Goal: Information Seeking & Learning: Learn about a topic

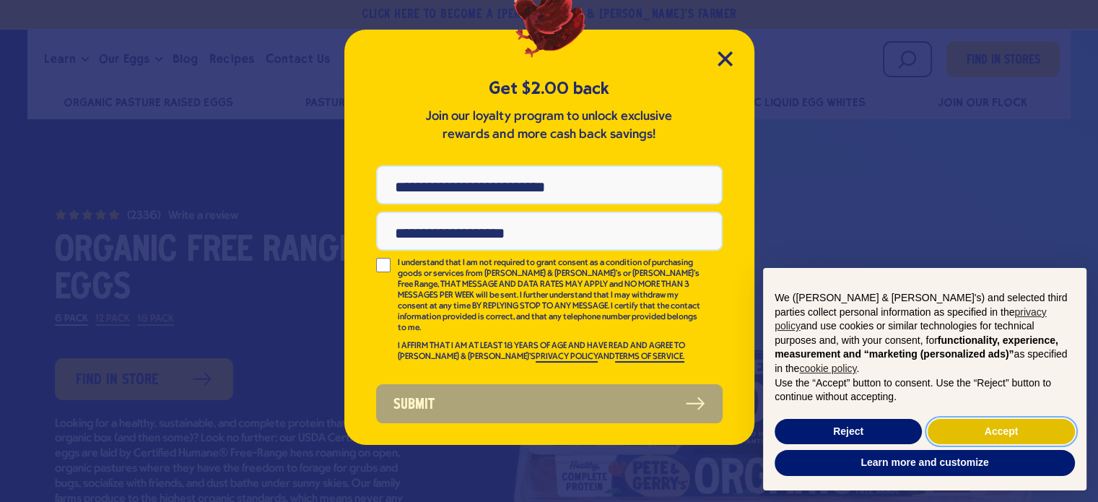
click at [964, 441] on button "Accept" at bounding box center [1001, 432] width 147 height 26
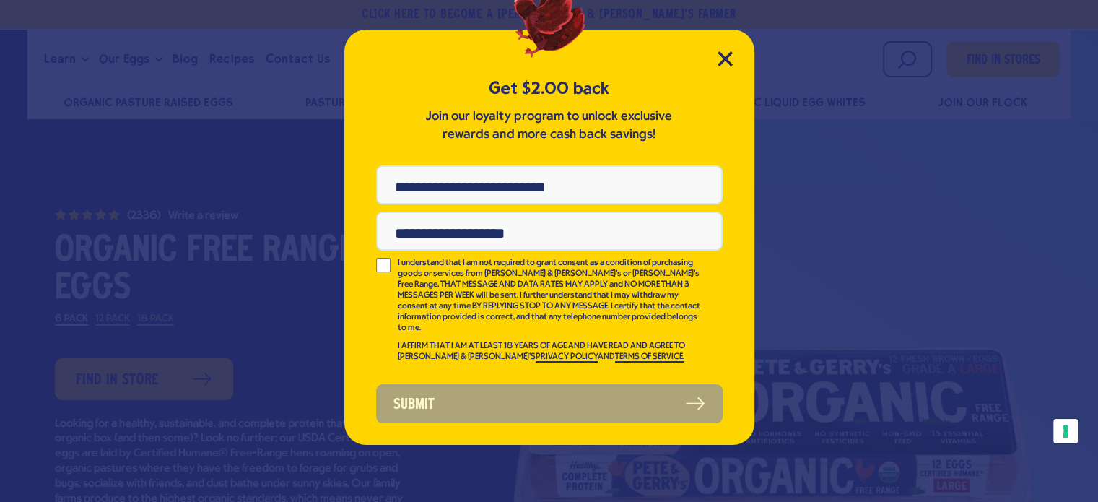
click at [734, 61] on div "Get $2.00 back Join our loyalty program to unlock exclusive rewards and more ca…" at bounding box center [549, 237] width 410 height 415
click at [719, 58] on icon "Close Modal" at bounding box center [725, 58] width 15 height 15
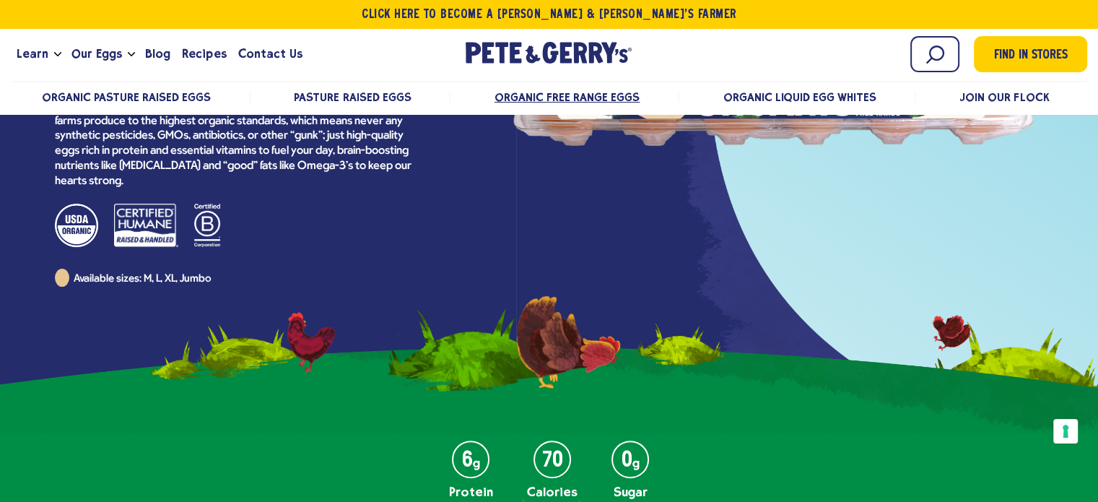
scroll to position [248, 0]
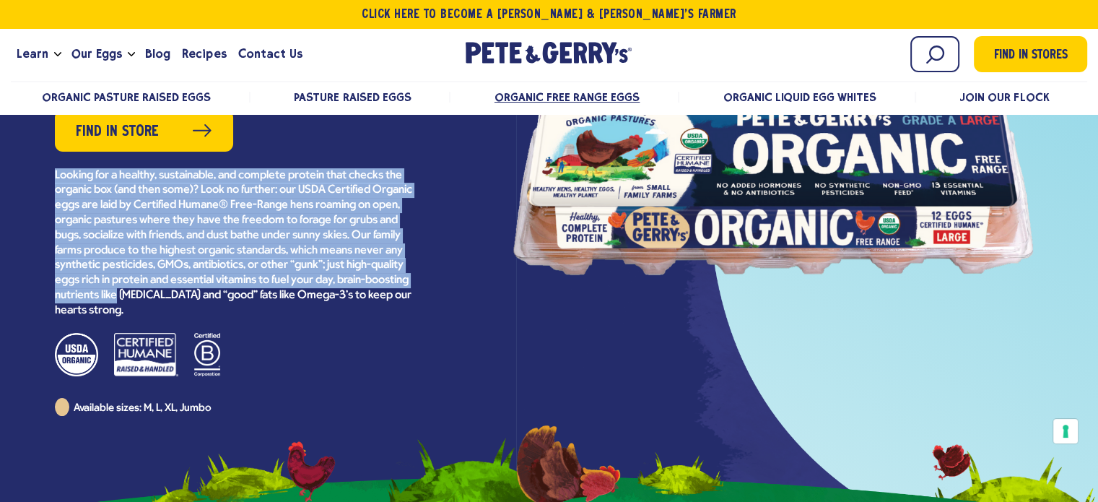
drag, startPoint x: 51, startPoint y: 165, endPoint x: 187, endPoint y: 308, distance: 198.2
click at [191, 300] on div "(2336) Organic Free Range Eggs 4.7 out of 5 stars. Read reviews for average rat…" at bounding box center [235, 186] width 448 height 457
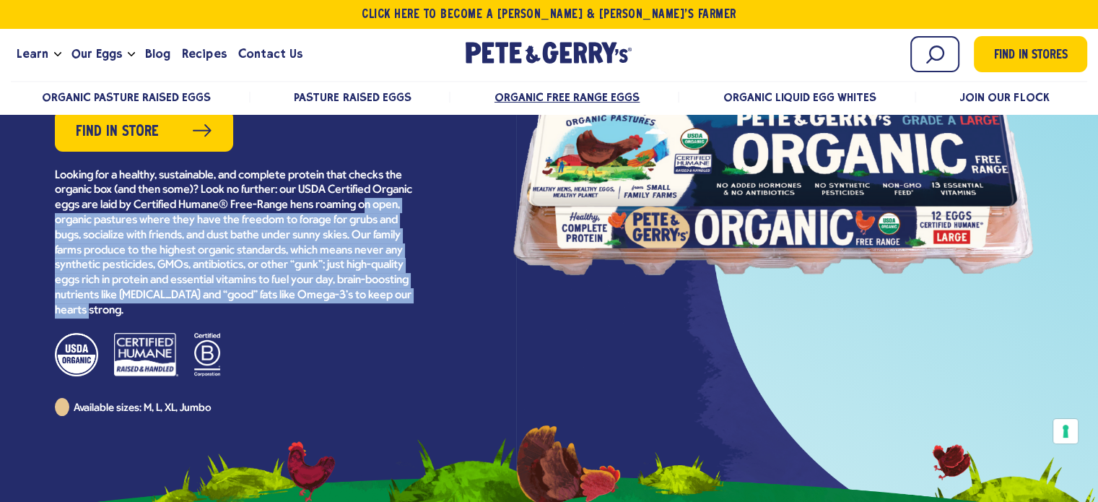
drag, startPoint x: 145, startPoint y: 308, endPoint x: 60, endPoint y: 222, distance: 121.0
click at [59, 222] on p "Looking for a healthy, sustainable, and complete protein that checks the organi…" at bounding box center [235, 243] width 361 height 150
drag, startPoint x: 69, startPoint y: 213, endPoint x: 56, endPoint y: 190, distance: 26.9
click at [69, 213] on p "Looking for a healthy, sustainable, and complete protein that checks the organi…" at bounding box center [235, 243] width 361 height 150
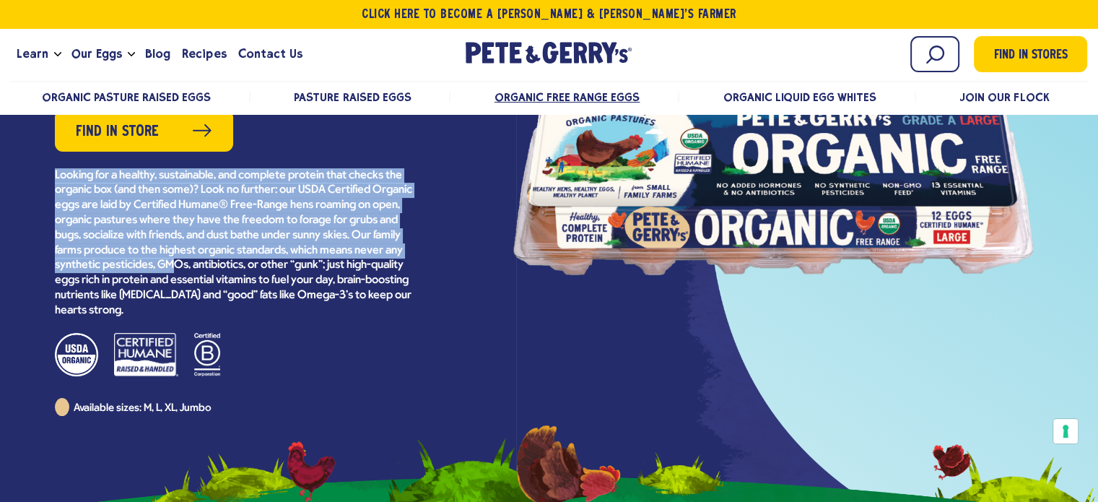
drag, startPoint x: 55, startPoint y: 173, endPoint x: 231, endPoint y: 286, distance: 209.5
click at [228, 274] on p "Looking for a healthy, sustainable, and complete protein that checks the organi…" at bounding box center [235, 243] width 361 height 150
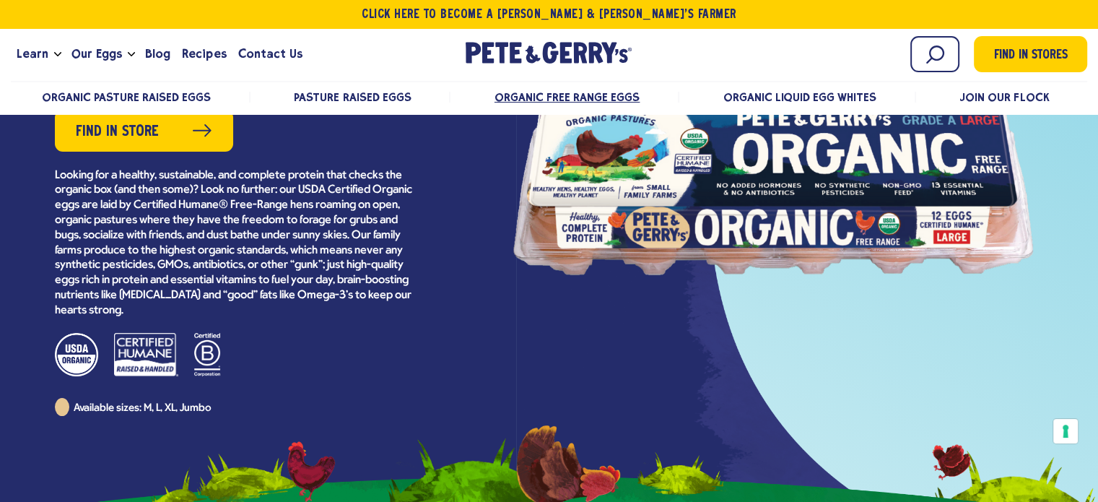
click at [555, 77] on div "Learn Our Hens Our Story FAQ Careers Farm With Us Egg Shortage Our Eggs Pasture…" at bounding box center [549, 58] width 1077 height 46
click at [566, 101] on span "Organic Free Range Eggs" at bounding box center [567, 97] width 145 height 14
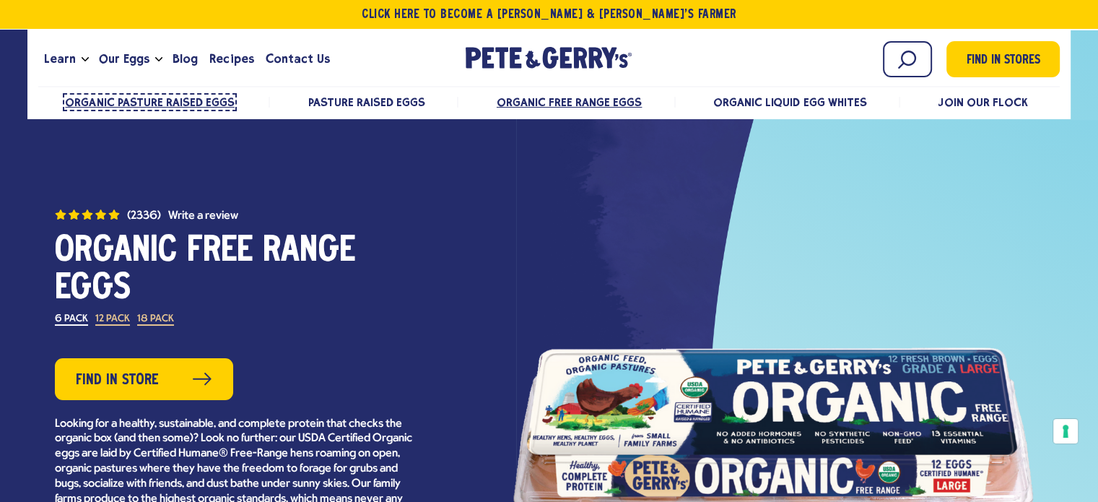
click at [150, 101] on span "Organic Pasture Raised Eggs" at bounding box center [150, 102] width 170 height 14
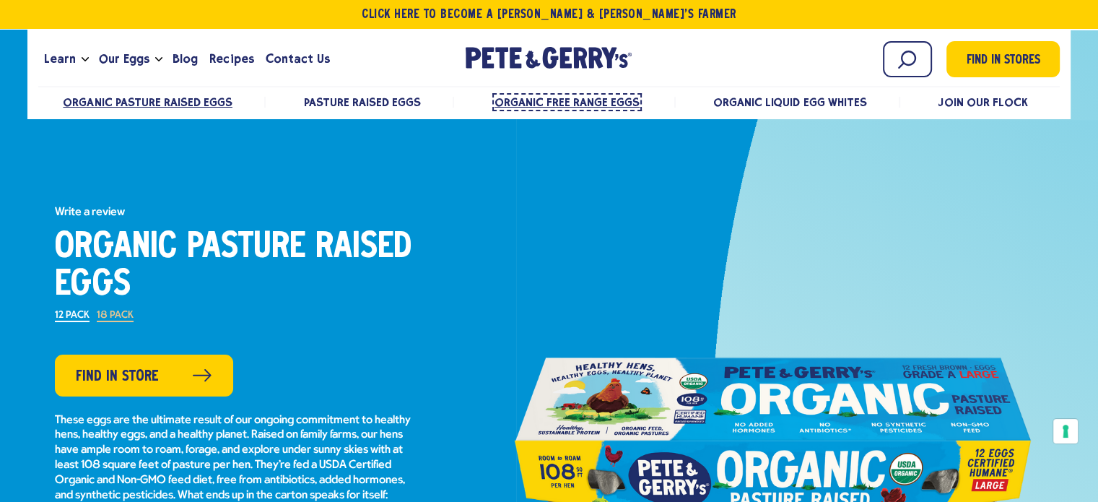
click at [584, 103] on span "Organic Free Range Eggs" at bounding box center [567, 102] width 145 height 14
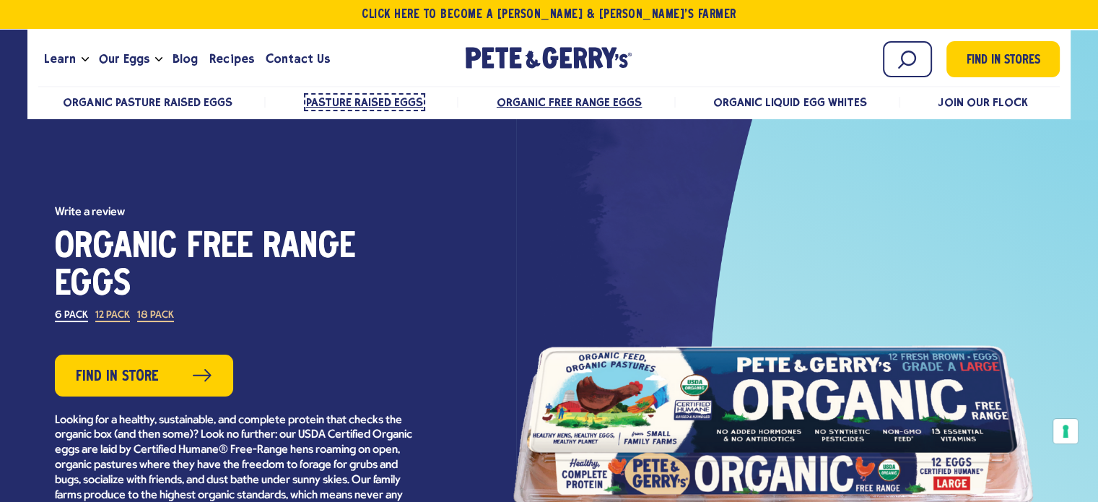
click at [358, 102] on span "Pasture Raised Eggs" at bounding box center [364, 102] width 117 height 14
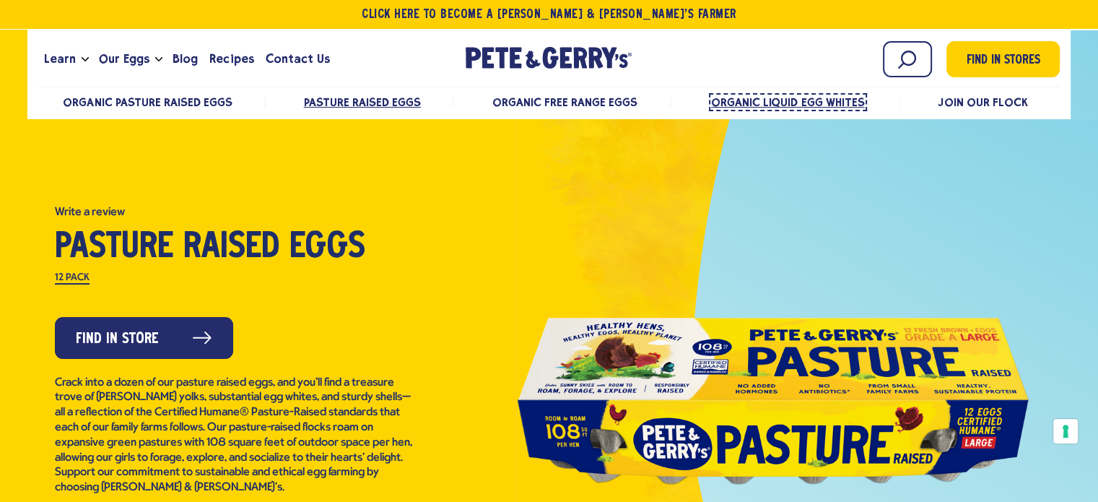
click at [842, 102] on span "Organic Liquid Egg Whites" at bounding box center [788, 102] width 154 height 14
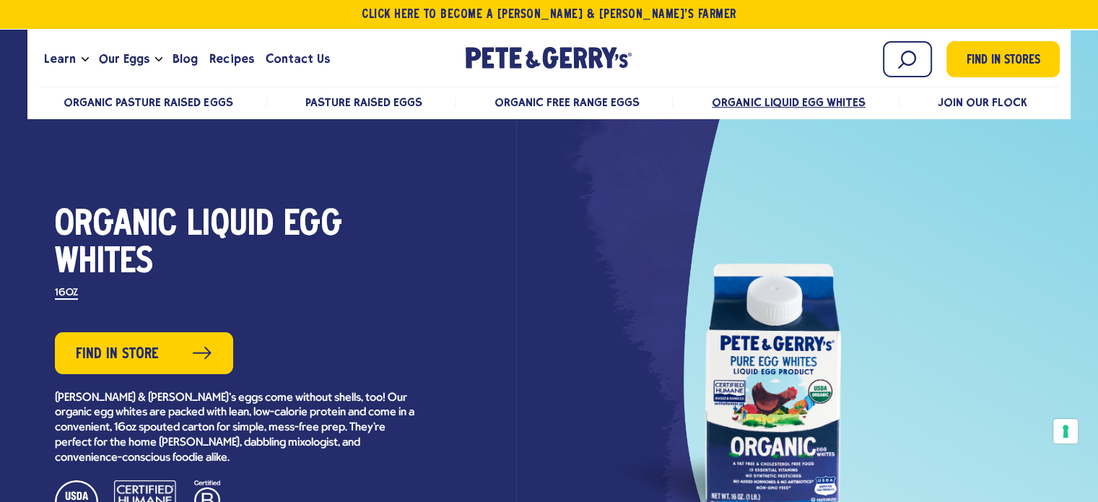
click at [672, 107] on li "Organic Free Range Eggs" at bounding box center [568, 102] width 212 height 11
click at [576, 109] on ul "Organic Pasture Raised Eggs Pasture Raised Eggs Organic Free Range Eggs Organic…" at bounding box center [549, 102] width 1022 height 30
click at [575, 100] on span "Organic Free Range Eggs" at bounding box center [567, 102] width 145 height 14
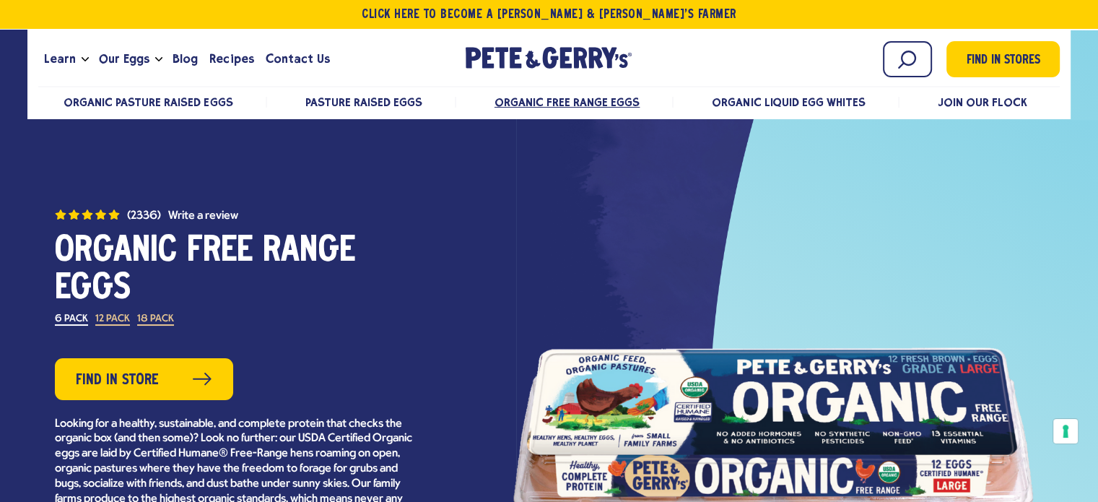
drag, startPoint x: 53, startPoint y: 251, endPoint x: 211, endPoint y: 279, distance: 160.8
click at [211, 279] on div "(2336) Organic Free Range Eggs 4.7 out of 5 stars. Read reviews for average rat…" at bounding box center [235, 435] width 448 height 457
